Goal: Task Accomplishment & Management: Use online tool/utility

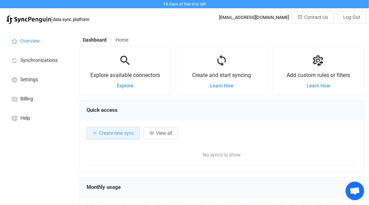
scroll to position [133, 285]
click at [127, 88] on span "Explore" at bounding box center [125, 86] width 17 height 6
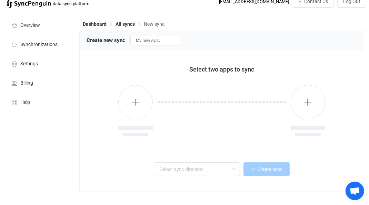
scroll to position [17, 0]
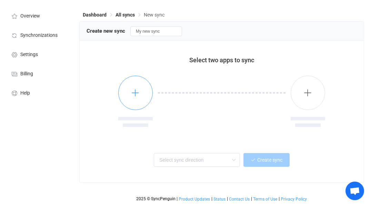
click at [135, 98] on button "button" at bounding box center [135, 93] width 34 height 34
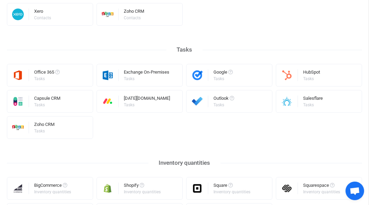
scroll to position [400, 0]
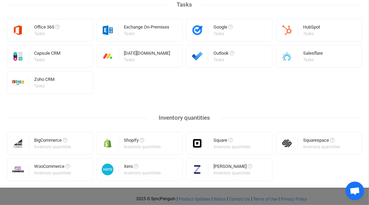
click at [147, 147] on div "Inventory quantities" at bounding box center [142, 147] width 37 height 4
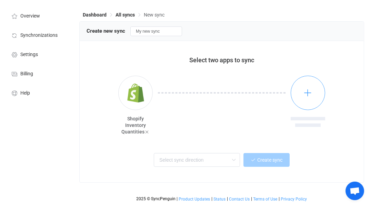
click at [306, 96] on icon "button" at bounding box center [308, 93] width 9 height 9
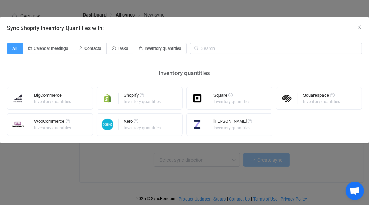
click at [156, 122] on div "Xero" at bounding box center [143, 122] width 38 height 7
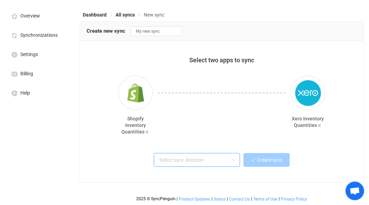
click at [202, 162] on input "text" at bounding box center [197, 160] width 86 height 14
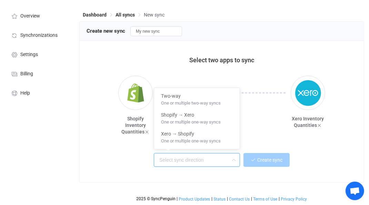
click at [206, 139] on span "One or multiple one-way syncs" at bounding box center [191, 140] width 60 height 8
type input "Xero → Shopify"
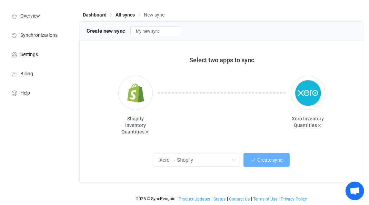
click at [266, 160] on span "Create sync" at bounding box center [269, 160] width 25 height 6
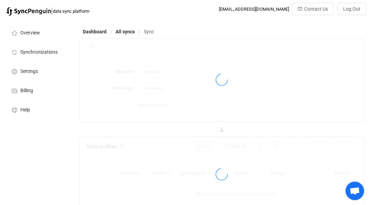
type input "Xero → Shopify"
type input "10 minutes"
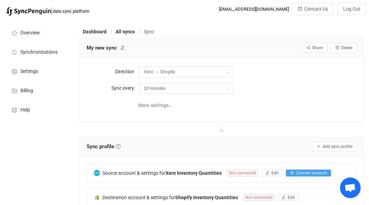
click at [311, 174] on span "Connect account" at bounding box center [311, 173] width 32 height 5
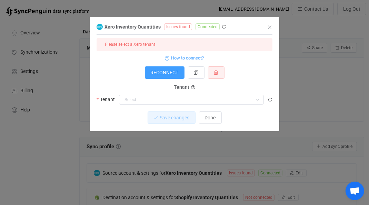
click at [222, 41] on div "Please select a Xero tenant" at bounding box center [184, 44] width 176 height 13
click at [239, 43] on div "Please select a Xero tenant" at bounding box center [184, 44] width 176 height 13
click at [186, 101] on input "dialog" at bounding box center [191, 100] width 145 height 10
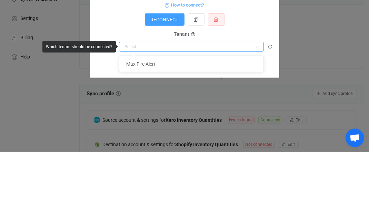
click at [189, 119] on li "Max Fire Alert" at bounding box center [191, 117] width 144 height 12
type input "Max Fire Alert"
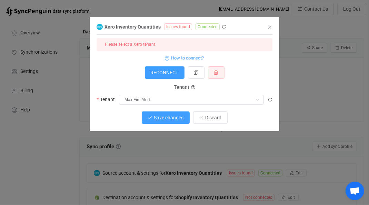
click at [171, 117] on span "Save changes" at bounding box center [169, 118] width 30 height 6
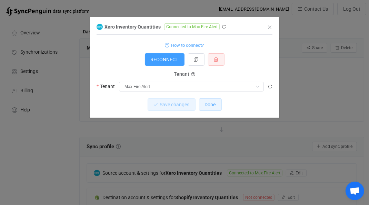
click at [212, 106] on span "Done" at bounding box center [210, 105] width 11 height 6
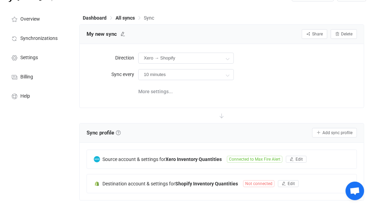
scroll to position [14, 0]
click at [287, 185] on button "Edit" at bounding box center [288, 183] width 21 height 7
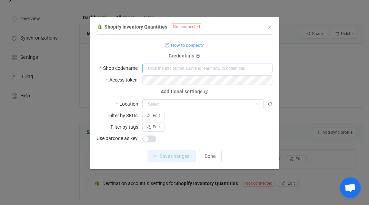
click at [229, 66] on input "dialog" at bounding box center [207, 69] width 130 height 10
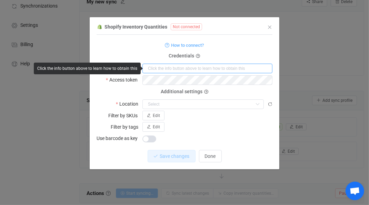
scroll to position [47, 0]
click at [194, 45] on span "How to connect?" at bounding box center [187, 45] width 33 height 8
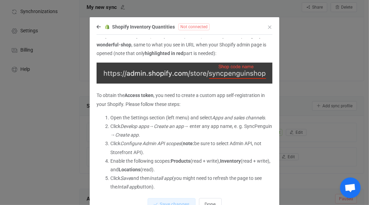
scroll to position [24, 0]
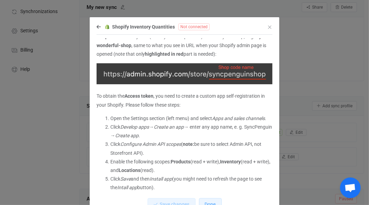
click at [210, 205] on button "Done" at bounding box center [210, 204] width 23 height 12
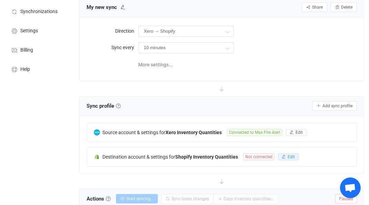
click at [290, 157] on span "Edit" at bounding box center [290, 157] width 7 height 5
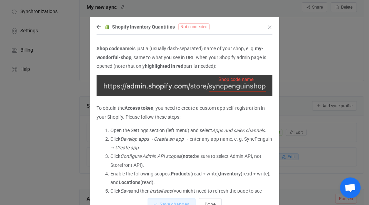
scroll to position [0, 0]
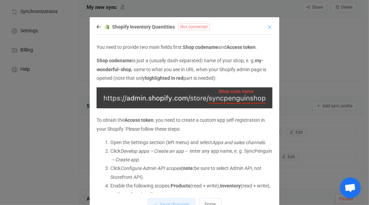
click at [271, 30] on icon "Close" at bounding box center [270, 27] width 6 height 6
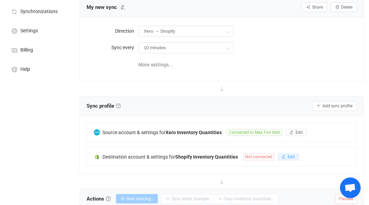
click at [293, 158] on span "Edit" at bounding box center [290, 157] width 7 height 5
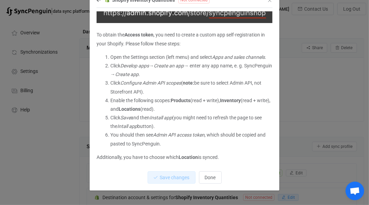
scroll to position [30, 0]
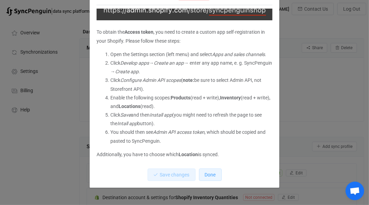
click at [208, 176] on span "Done" at bounding box center [210, 175] width 11 height 6
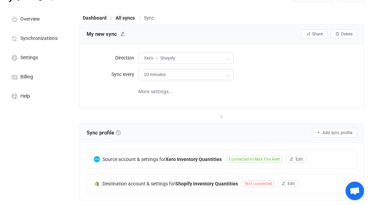
scroll to position [15, 0]
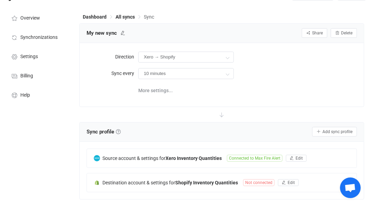
click at [254, 182] on span "Not connected" at bounding box center [258, 182] width 31 height 7
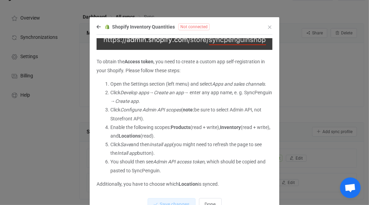
scroll to position [0, 0]
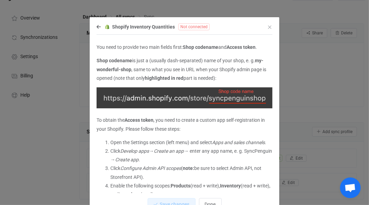
click at [97, 28] on icon "dialog" at bounding box center [98, 26] width 4 height 5
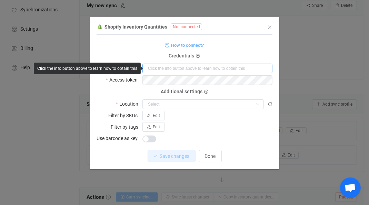
scroll to position [48, 0]
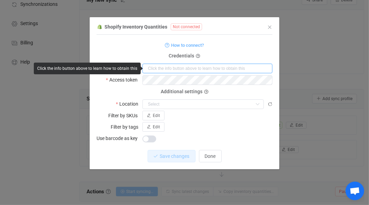
paste input "https://admin.shopify.com/store/e0017b-7e"
type input "https://admin.shopify.com/store/e0017b-7e"
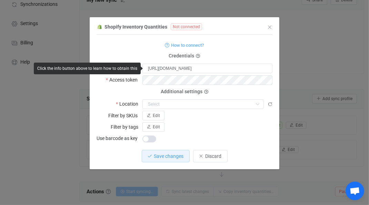
click at [190, 44] on span "How to connect?" at bounding box center [187, 45] width 33 height 8
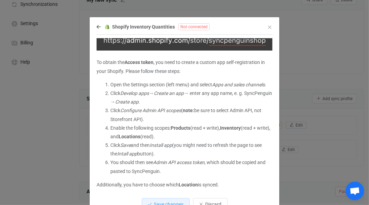
scroll to position [59, 0]
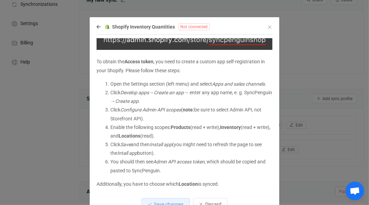
click at [302, 172] on div "Shopify Inventory Quantities Not connected You need to provide two main fields …" at bounding box center [184, 102] width 369 height 205
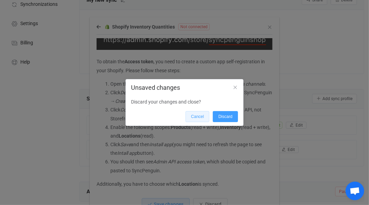
click at [199, 120] on button "Cancel" at bounding box center [197, 116] width 24 height 11
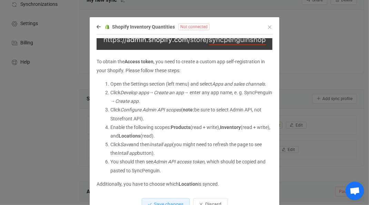
click at [99, 28] on icon "dialog" at bounding box center [98, 26] width 4 height 5
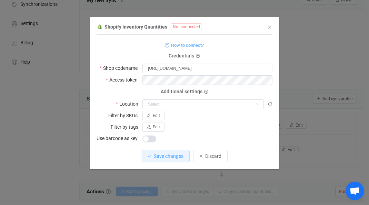
click at [258, 103] on icon "dialog" at bounding box center [257, 105] width 9 height 10
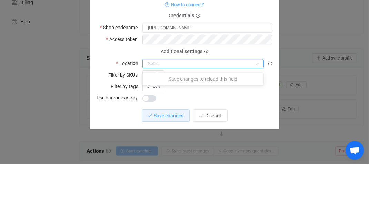
scroll to position [48, 0]
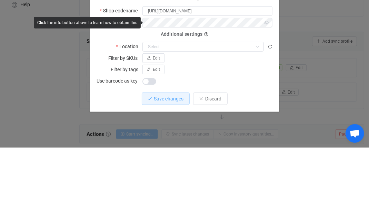
click at [328, 120] on div "Shopify Inventory Quantities Not connected 1 { { "shopName": "https://admin.sho…" at bounding box center [184, 102] width 369 height 205
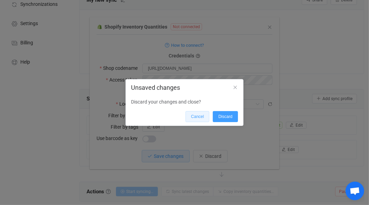
click at [196, 117] on span "Cancel" at bounding box center [197, 116] width 13 height 5
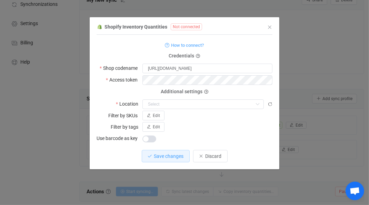
click at [194, 45] on span "How to connect?" at bounding box center [187, 45] width 33 height 8
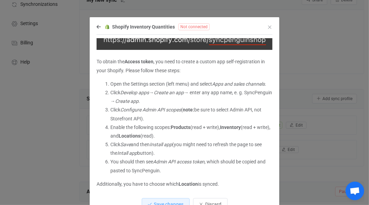
scroll to position [59, 0]
click at [99, 25] on icon "dialog" at bounding box center [98, 26] width 4 height 5
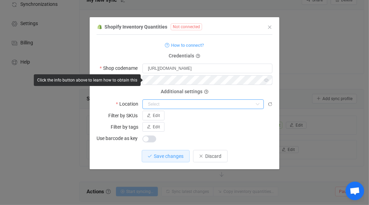
click at [173, 103] on input "dialog" at bounding box center [202, 105] width 121 height 10
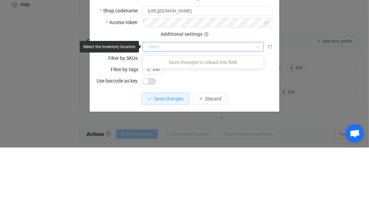
click at [271, 103] on icon "dialog" at bounding box center [269, 104] width 5 height 5
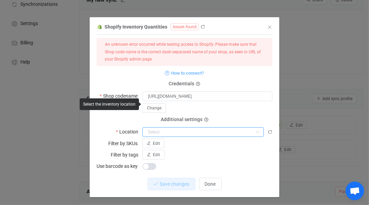
click at [251, 134] on input "dialog" at bounding box center [202, 132] width 121 height 10
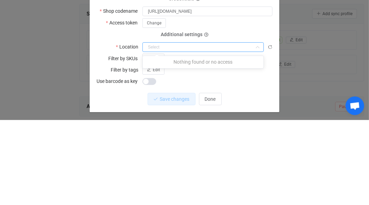
scroll to position [48, 0]
click at [271, 132] on icon "dialog" at bounding box center [269, 132] width 5 height 5
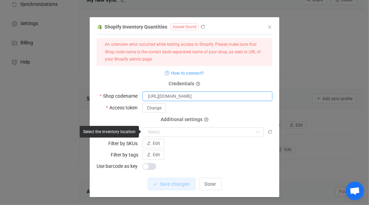
click at [238, 94] on input "https://admin.shopify.com/store/e0017b-7e" at bounding box center [207, 97] width 130 height 10
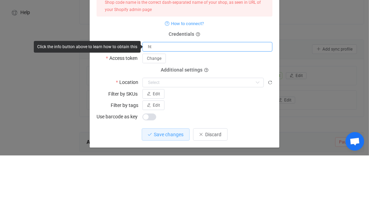
type input "h"
paste input "https://admin.shopify.com/store/e0017b-7e"
type input "https://admin.shopify.com/store/e0017b-7e"
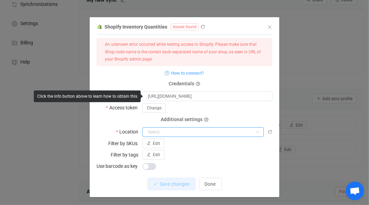
click at [185, 134] on input "dialog" at bounding box center [202, 132] width 121 height 10
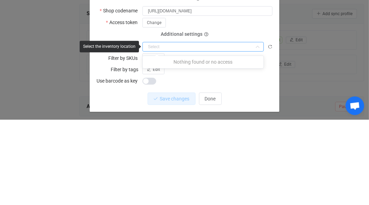
click at [268, 132] on icon "dialog" at bounding box center [269, 132] width 5 height 5
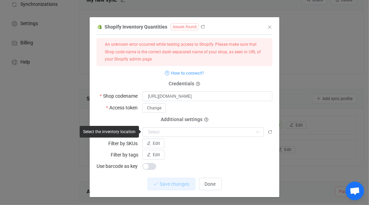
click at [203, 74] on span "How to connect?" at bounding box center [187, 73] width 33 height 8
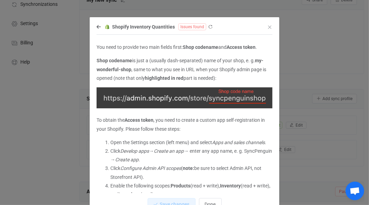
click at [99, 28] on icon "dialog" at bounding box center [98, 26] width 4 height 5
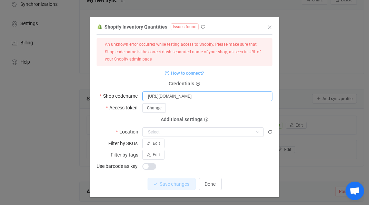
click at [209, 97] on input "https://admin.shopify.com/store/e0017b-7e" at bounding box center [207, 97] width 130 height 10
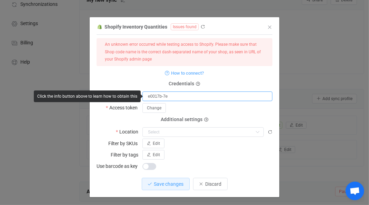
type input "e0017b-7e"
click at [270, 132] on icon "dialog" at bounding box center [269, 132] width 5 height 5
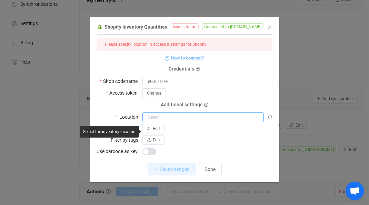
click at [227, 118] on input "dialog" at bounding box center [202, 118] width 121 height 10
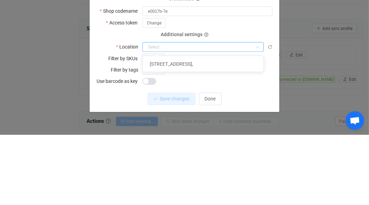
click at [215, 134] on li "PO Box 2652, Houghton," at bounding box center [203, 135] width 121 height 12
type input "PO Box 2652, Houghton,"
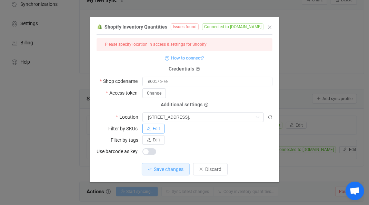
click at [157, 128] on span "Edit" at bounding box center [156, 128] width 7 height 5
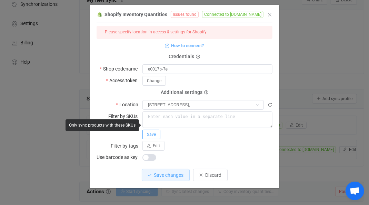
scroll to position [12, 0]
click at [181, 136] on div "Save" at bounding box center [207, 126] width 130 height 28
click at [185, 141] on div "Edit" at bounding box center [207, 146] width 130 height 10
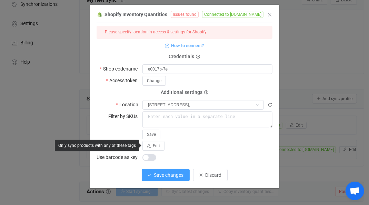
click at [167, 176] on span "Save changes" at bounding box center [169, 176] width 30 height 6
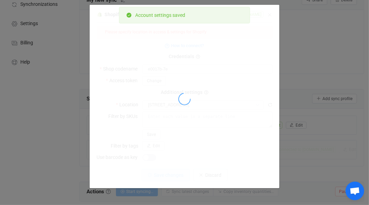
scroll to position [0, 0]
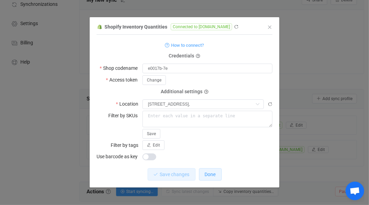
click at [214, 173] on span "Done" at bounding box center [210, 175] width 11 height 6
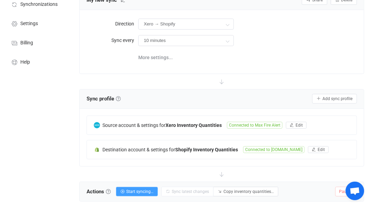
click at [161, 55] on span "More settings..." at bounding box center [155, 58] width 34 height 14
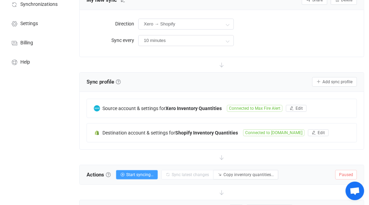
click at [43, 156] on div "Overview Synchronizations Settings Billing Help" at bounding box center [38, 136] width 76 height 331
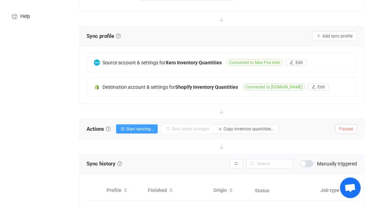
scroll to position [93, 0]
click at [223, 112] on icon at bounding box center [221, 111] width 15 height 15
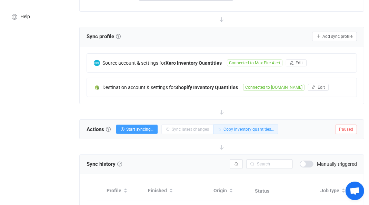
click at [248, 132] on button "Copy inventory quantities…" at bounding box center [245, 130] width 65 height 10
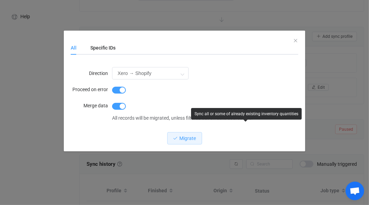
click at [109, 52] on div "Specific IDs" at bounding box center [99, 48] width 32 height 14
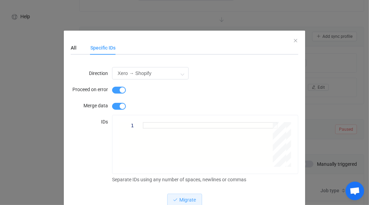
click at [76, 55] on div "All" at bounding box center [77, 48] width 13 height 14
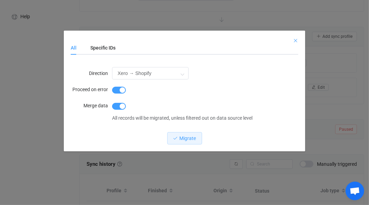
click at [296, 43] on icon "Close" at bounding box center [295, 41] width 6 height 6
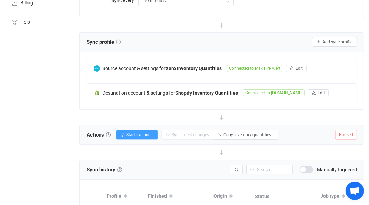
scroll to position [0, 0]
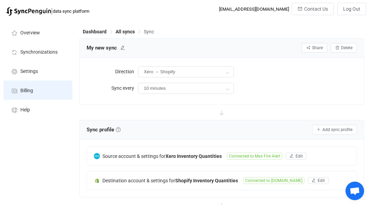
click at [34, 92] on li "Billing" at bounding box center [37, 90] width 69 height 19
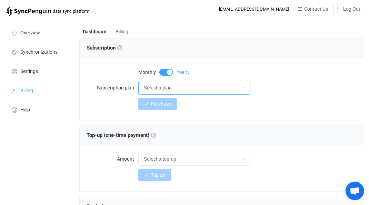
click at [217, 90] on input "Select a plan" at bounding box center [194, 88] width 112 height 14
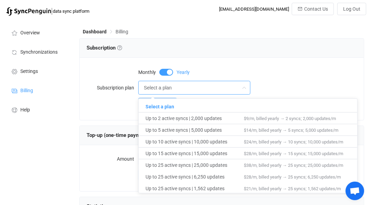
click at [53, 171] on div "Overview Synchronizations Settings Billing Help" at bounding box center [38, 172] width 76 height 306
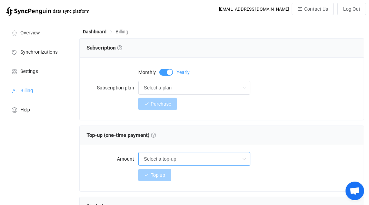
click at [183, 156] on input "Select a top-up" at bounding box center [194, 159] width 112 height 14
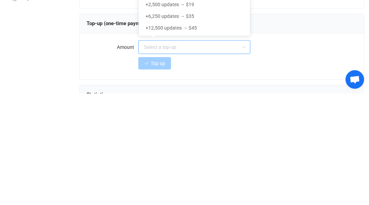
scroll to position [0, 0]
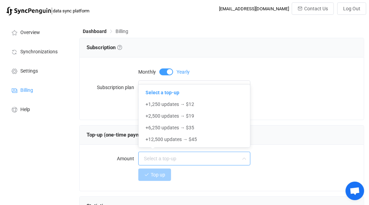
click at [55, 182] on div "Overview Synchronizations Settings Billing Help" at bounding box center [38, 172] width 76 height 306
type input "Select a top-up"
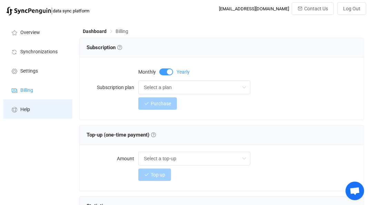
click at [28, 110] on span "Help" at bounding box center [25, 110] width 10 height 6
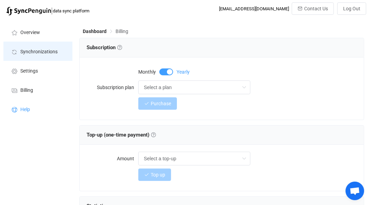
click at [52, 52] on span "Synchronizations" at bounding box center [38, 52] width 37 height 6
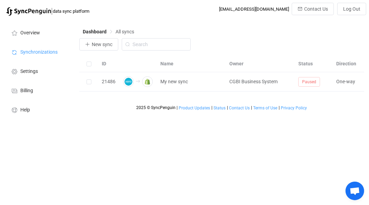
click at [265, 83] on span "CGBI Business System" at bounding box center [253, 82] width 48 height 6
click at [91, 81] on span at bounding box center [88, 82] width 5 height 5
click at [91, 80] on input "checkbox" at bounding box center [91, 80] width 0 height 0
click at [204, 83] on span "My new sync" at bounding box center [191, 82] width 62 height 8
click at [194, 82] on icon at bounding box center [193, 82] width 5 height 5
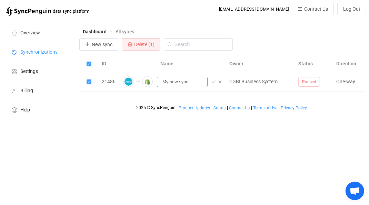
click at [192, 84] on input "My new sync" at bounding box center [182, 82] width 51 height 10
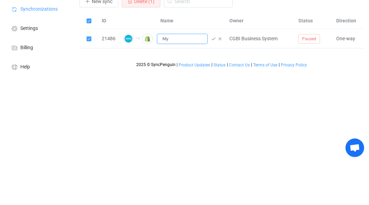
type input "M"
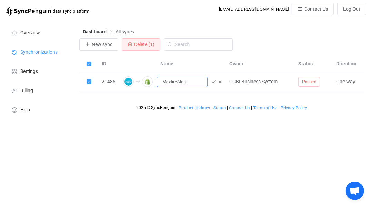
type input "MaxfireAlert"
click at [137, 123] on html "| data sync platform cgbisystem@gmail.com Contact Us Log Out Overview Synchroni…" at bounding box center [184, 61] width 369 height 123
click at [213, 81] on icon at bounding box center [213, 82] width 5 height 5
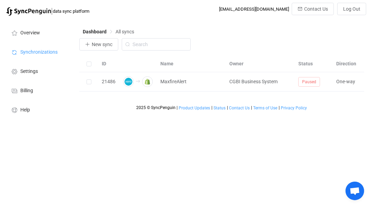
click at [90, 80] on span at bounding box center [88, 82] width 5 height 5
click at [91, 80] on input "checkbox" at bounding box center [91, 80] width 0 height 0
click at [205, 85] on span "MaxfireAlert" at bounding box center [191, 82] width 62 height 8
click at [346, 84] on div "One-way" at bounding box center [352, 82] width 41 height 8
click at [340, 85] on div "One-way" at bounding box center [352, 82] width 41 height 8
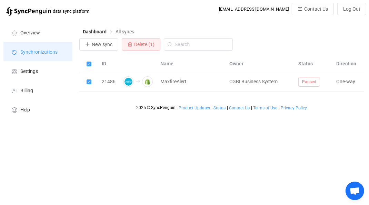
click at [42, 52] on span "Synchronizations" at bounding box center [38, 53] width 37 height 6
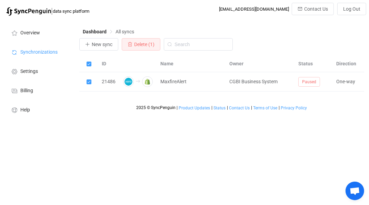
click at [143, 83] on img at bounding box center [147, 81] width 11 height 11
click at [132, 81] on img at bounding box center [128, 81] width 11 height 11
click at [171, 82] on span "MaxfireAlert" at bounding box center [173, 82] width 26 height 8
click at [173, 81] on span "MaxfireAlert" at bounding box center [173, 82] width 26 height 8
click at [266, 85] on div "CGBI Business System" at bounding box center [260, 82] width 69 height 8
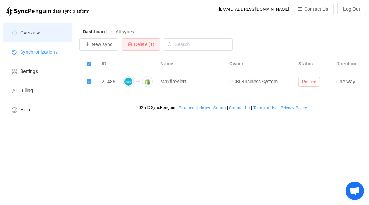
click at [32, 33] on span "Overview" at bounding box center [30, 33] width 20 height 6
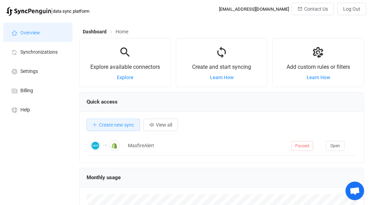
scroll to position [133, 285]
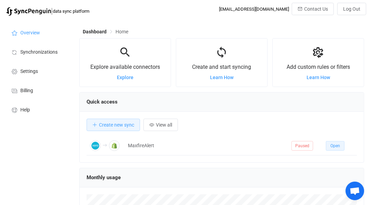
click at [337, 144] on span "Open" at bounding box center [335, 146] width 10 height 5
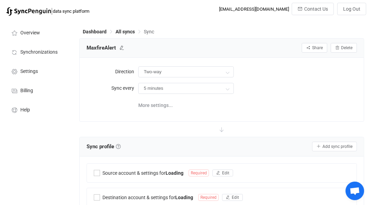
type input "Xero → Shopify"
type input "10 minutes"
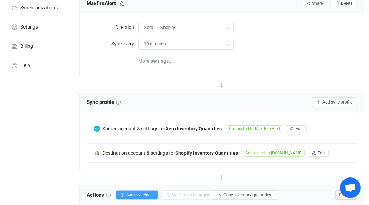
scroll to position [47, 0]
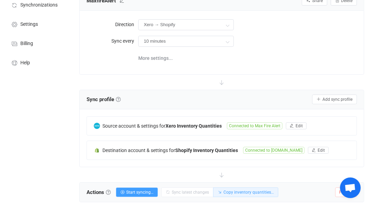
click at [250, 192] on span "Copy inventory quantities…" at bounding box center [248, 192] width 50 height 5
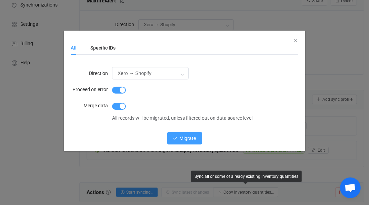
click at [189, 141] on span "Migrate" at bounding box center [187, 139] width 17 height 6
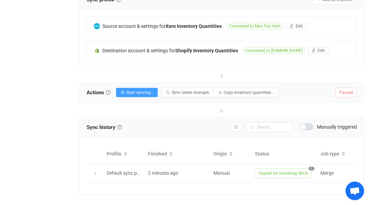
scroll to position [158, 0]
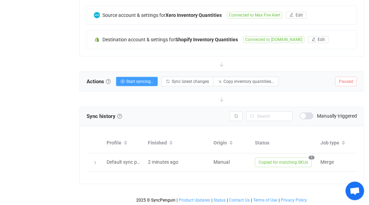
click at [97, 163] on div at bounding box center [95, 162] width 10 height 7
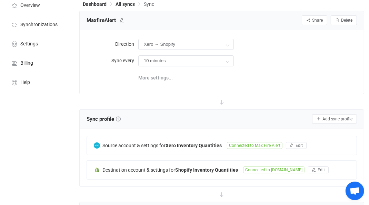
scroll to position [0, 0]
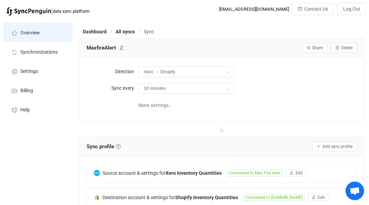
click at [37, 32] on span "Overview" at bounding box center [30, 33] width 20 height 6
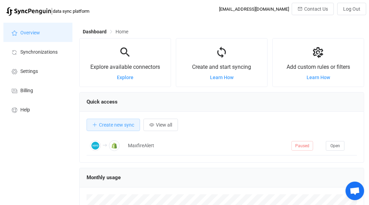
scroll to position [133, 285]
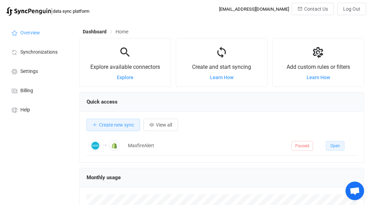
click at [334, 145] on span "Open" at bounding box center [335, 146] width 10 height 5
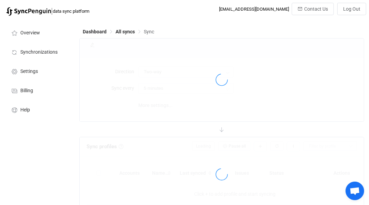
type input "Xero → Shopify"
type input "10 minutes"
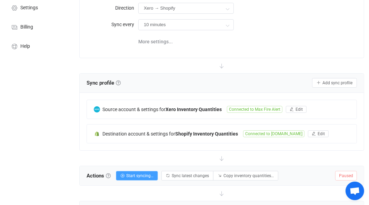
scroll to position [63, 0]
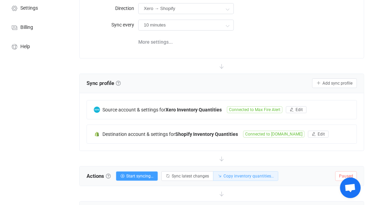
click at [253, 174] on span "Copy inventory quantities…" at bounding box center [248, 176] width 50 height 5
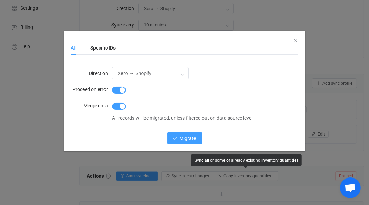
click at [187, 145] on button "Migrate" at bounding box center [184, 138] width 35 height 12
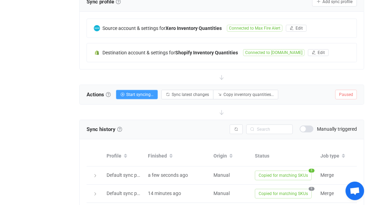
scroll to position [158, 0]
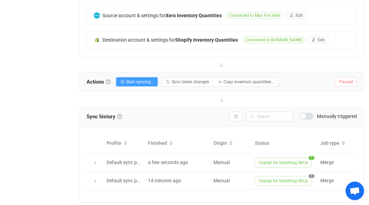
click at [113, 164] on span "Default sync profile" at bounding box center [126, 163] width 41 height 6
click at [93, 161] on icon at bounding box center [95, 163] width 4 height 4
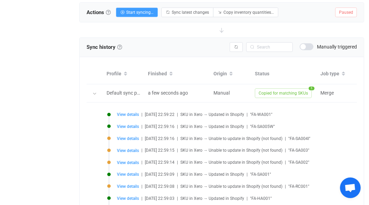
scroll to position [228, 0]
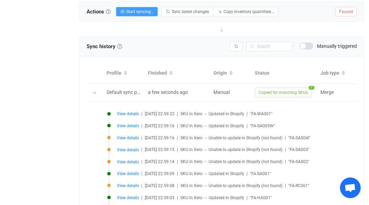
click at [134, 185] on span "View details" at bounding box center [128, 186] width 22 height 5
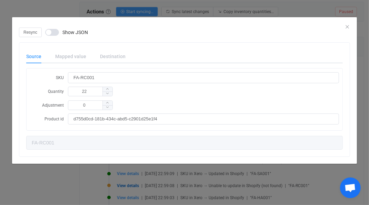
click at [55, 205] on div "Resync Show JSON Source Mapped value Destination SKU FA-RC001 Quantity 22 Adjus…" at bounding box center [184, 102] width 369 height 205
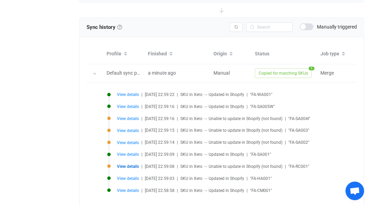
scroll to position [261, 0]
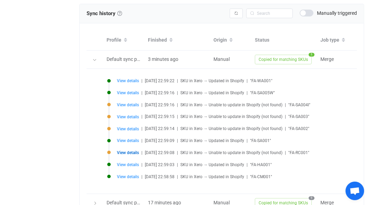
click at [130, 103] on span "View details" at bounding box center [128, 105] width 22 height 5
type input "FA-SA004I"
type input "489"
type input "a3ddc894-e708-4762-81ca-12361f957670"
type input "FA-SA004I"
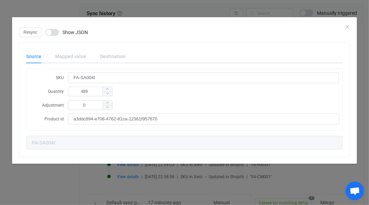
click at [108, 102] on icon "dialog" at bounding box center [107, 102] width 3 height 3
click at [109, 102] on icon "dialog" at bounding box center [107, 102] width 3 height 3
click at [76, 59] on div "Mapped value" at bounding box center [70, 57] width 45 height 14
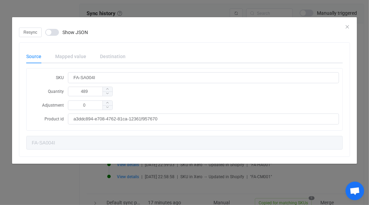
click at [79, 59] on div "Mapped value" at bounding box center [70, 57] width 45 height 14
click at [55, 30] on span "dialog" at bounding box center [52, 32] width 14 height 7
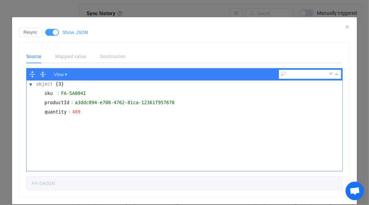
click at [76, 58] on div "Mapped value" at bounding box center [70, 57] width 45 height 14
click at [116, 58] on div "Destination" at bounding box center [109, 57] width 32 height 14
click at [36, 58] on div "Source" at bounding box center [37, 57] width 22 height 14
click at [36, 59] on div "Source" at bounding box center [37, 57] width 22 height 14
click at [39, 58] on div "Source" at bounding box center [37, 57] width 22 height 14
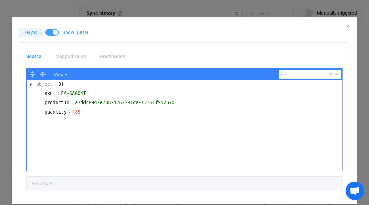
click at [29, 30] on span "Resync" at bounding box center [30, 32] width 14 height 5
click at [76, 57] on div "Mapped value" at bounding box center [70, 57] width 45 height 14
click at [348, 27] on icon "Close" at bounding box center [347, 27] width 6 height 6
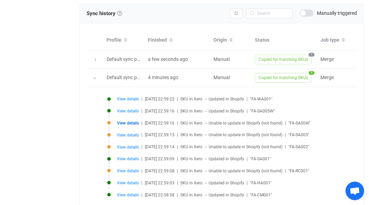
click at [107, 121] on div "View details | 2025-09-18 22:59:16 | SKU in Xero → Unable to update in Shopify …" at bounding box center [270, 123] width 327 height 5
click at [128, 121] on span "View details" at bounding box center [128, 123] width 22 height 5
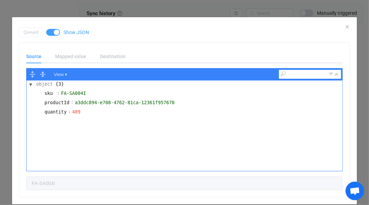
click at [78, 55] on div "Mapped value" at bounding box center [70, 57] width 45 height 14
click at [52, 31] on span "dialog" at bounding box center [53, 32] width 14 height 7
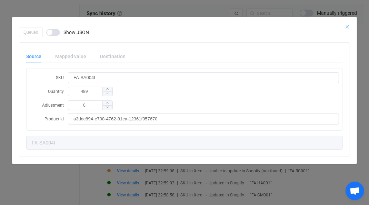
click at [348, 27] on icon "Close" at bounding box center [347, 27] width 6 height 6
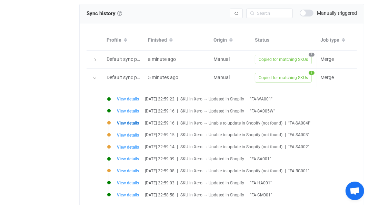
click at [108, 123] on div "View details | 2025-09-18 22:59:16 | SKU in Xero → Unable to update in Shopify …" at bounding box center [270, 123] width 327 height 5
click at [130, 123] on span "View details" at bounding box center [128, 123] width 22 height 5
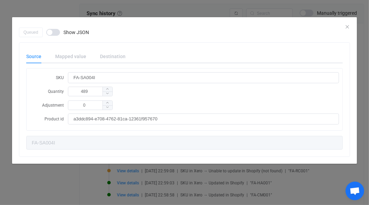
click at [69, 56] on div "Mapped value" at bounding box center [70, 57] width 45 height 14
click at [120, 56] on div "Destination" at bounding box center [109, 57] width 32 height 14
click at [34, 59] on div "Source" at bounding box center [37, 57] width 22 height 14
click at [346, 28] on div "Queued Show JSON" at bounding box center [184, 33] width 331 height 10
click at [348, 26] on icon "Close" at bounding box center [347, 27] width 6 height 6
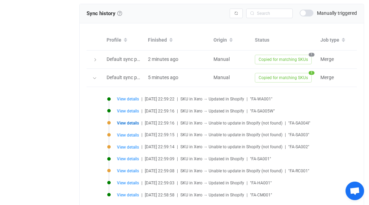
click at [275, 124] on span "SKU in Xero → Unable to update in Shopify (not found)" at bounding box center [231, 123] width 102 height 5
click at [132, 122] on span "View details" at bounding box center [128, 123] width 22 height 5
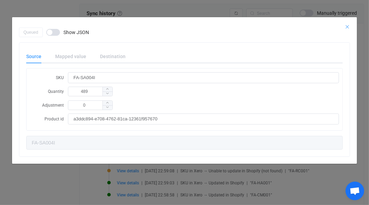
click at [349, 27] on icon "Close" at bounding box center [347, 27] width 6 height 6
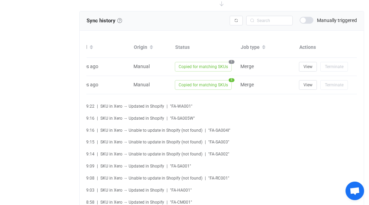
scroll to position [0, 89]
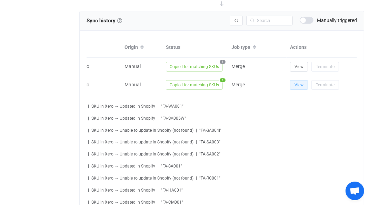
click at [300, 83] on span "View" at bounding box center [298, 85] width 9 height 5
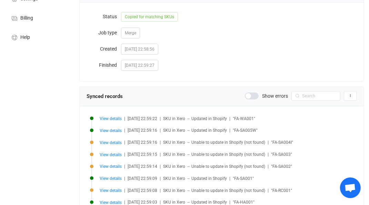
scroll to position [82, 0]
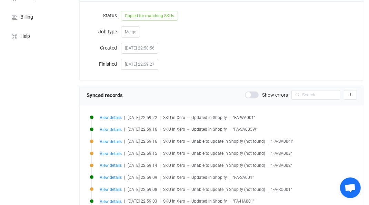
click at [106, 142] on span "View details" at bounding box center [111, 142] width 22 height 5
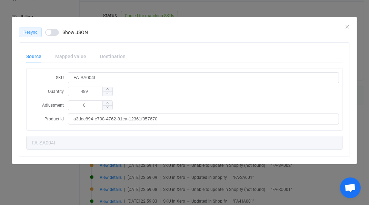
click at [27, 29] on button "Resync" at bounding box center [30, 33] width 23 height 10
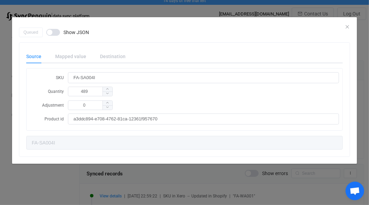
scroll to position [0, 0]
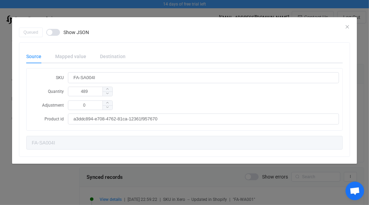
click at [347, 29] on div "Queued Show JSON" at bounding box center [184, 33] width 331 height 10
click at [349, 27] on icon "Close" at bounding box center [347, 27] width 6 height 6
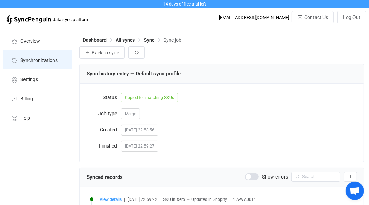
click at [47, 59] on span "Synchronizations" at bounding box center [38, 61] width 37 height 6
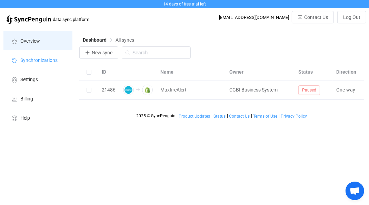
click at [28, 40] on span "Overview" at bounding box center [30, 42] width 20 height 6
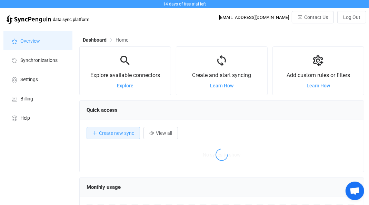
scroll to position [133, 285]
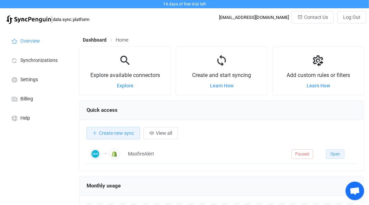
click at [334, 157] on button "Open" at bounding box center [335, 155] width 19 height 10
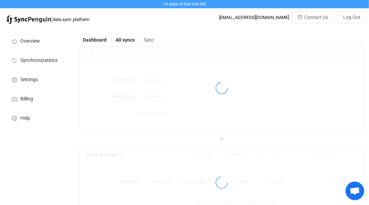
type input "Xero → Shopify"
type input "10 minutes"
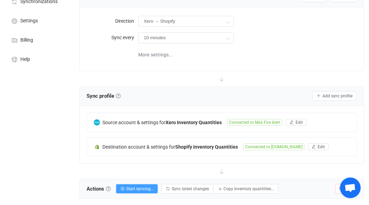
scroll to position [59, 0]
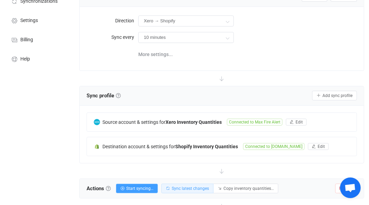
click at [188, 189] on span "Sync latest changes" at bounding box center [190, 188] width 37 height 5
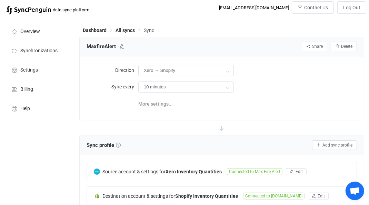
scroll to position [0, 0]
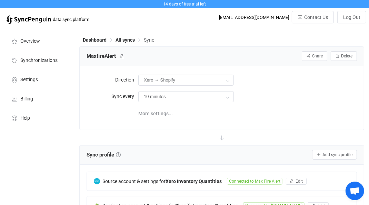
click at [225, 99] on icon at bounding box center [227, 97] width 9 height 14
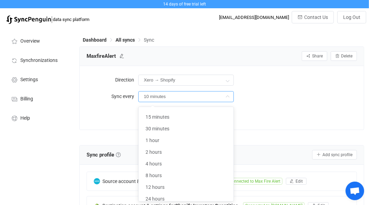
scroll to position [11, 0]
click at [252, 118] on div "More settings..." at bounding box center [247, 113] width 218 height 14
